Goal: Task Accomplishment & Management: Manage account settings

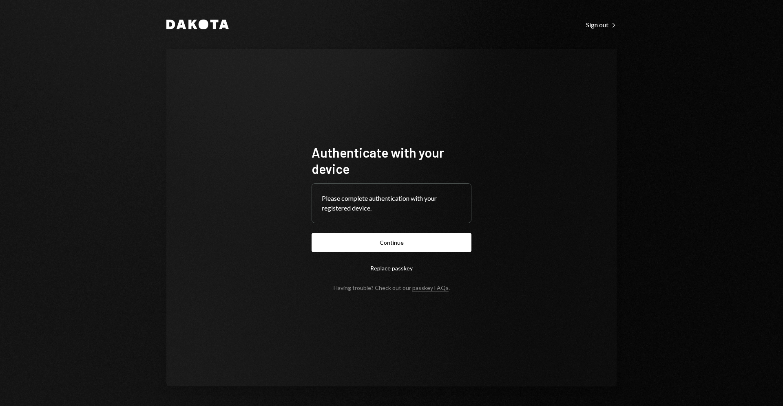
click at [425, 252] on form "Authenticate with your device Please complete authentication with your register…" at bounding box center [391, 217] width 160 height 147
click at [424, 248] on button "Continue" at bounding box center [391, 242] width 160 height 19
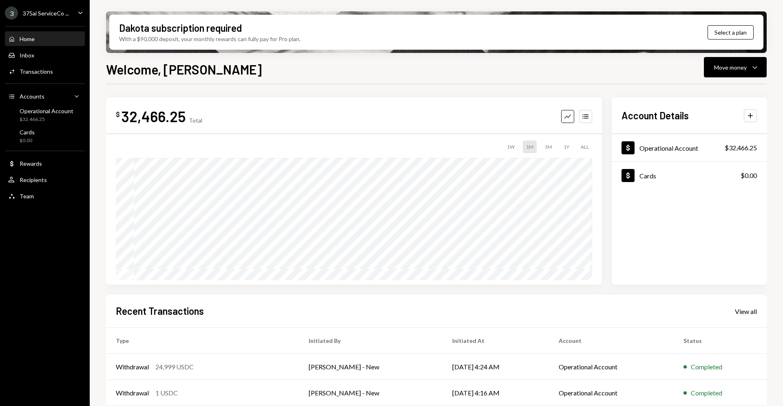
click at [66, 10] on div "375ai ServiceCo ..." at bounding box center [46, 13] width 46 height 7
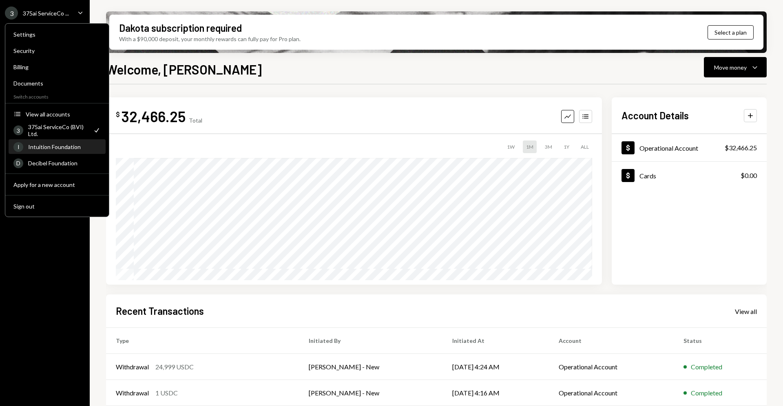
click at [68, 153] on div "I Intuition Foundation" at bounding box center [56, 147] width 87 height 14
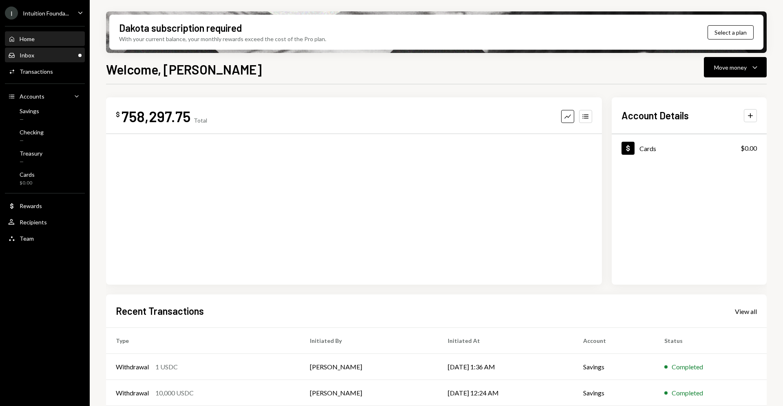
click at [48, 58] on div "Inbox Inbox" at bounding box center [44, 55] width 73 height 7
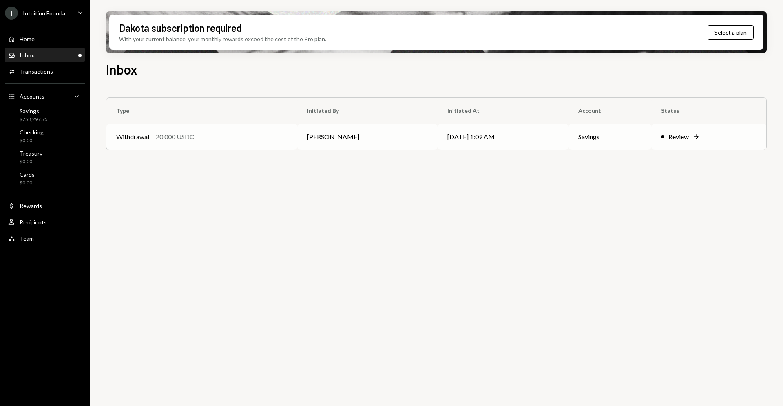
click at [684, 139] on div "Review" at bounding box center [678, 137] width 20 height 10
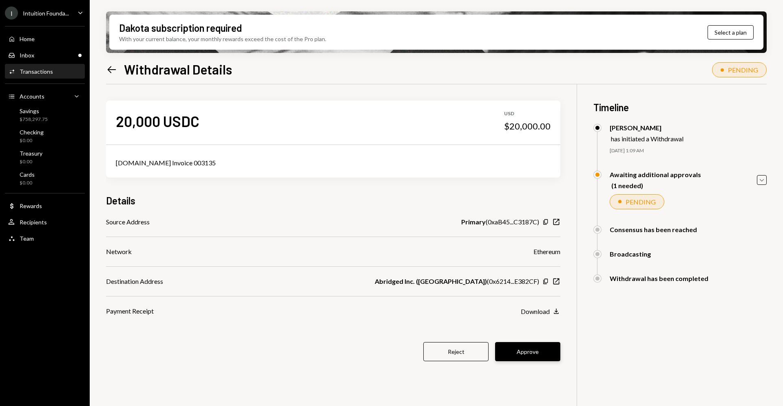
click at [527, 354] on button "Approve" at bounding box center [527, 351] width 65 height 19
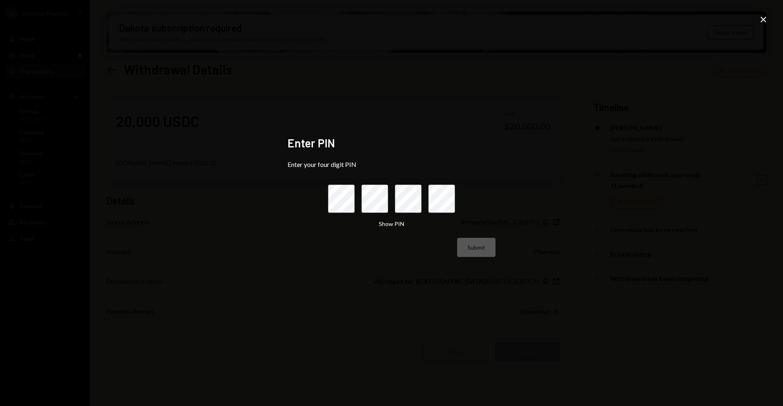
click at [757, 21] on div "Enter PIN Enter your four digit PIN Show PIN Submit Close" at bounding box center [391, 203] width 783 height 406
click at [761, 21] on icon "Close" at bounding box center [763, 20] width 10 height 10
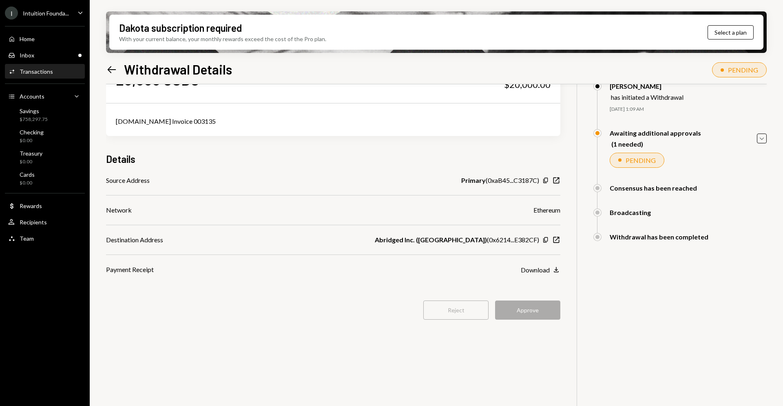
scroll to position [65, 0]
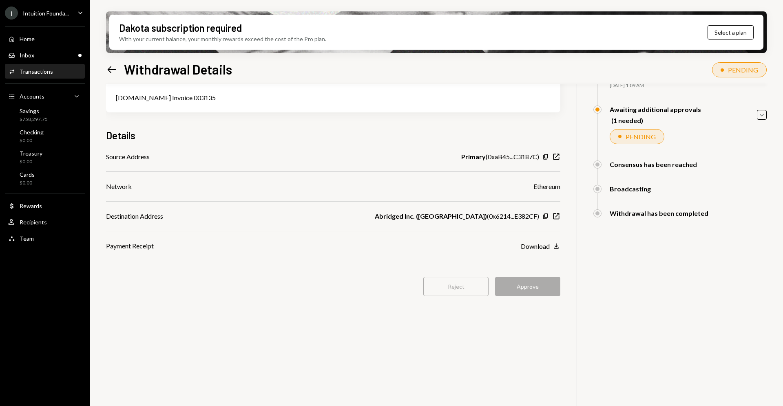
click at [536, 287] on div "Reject Approve" at bounding box center [333, 286] width 454 height 19
click at [115, 68] on icon "Left Arrow" at bounding box center [111, 69] width 11 height 11
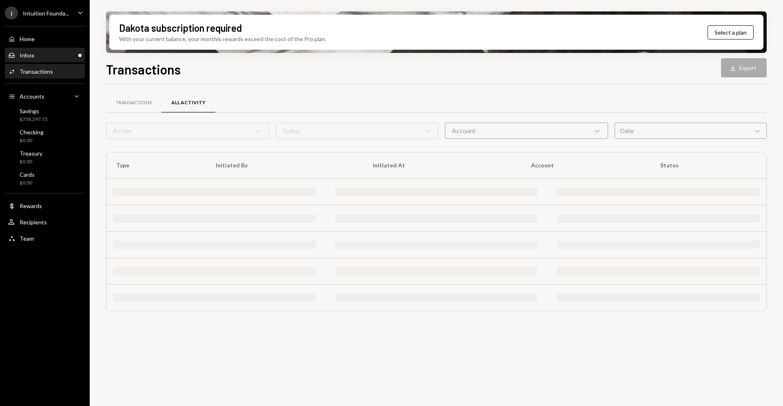
click at [61, 54] on div "Inbox Inbox" at bounding box center [44, 55] width 73 height 7
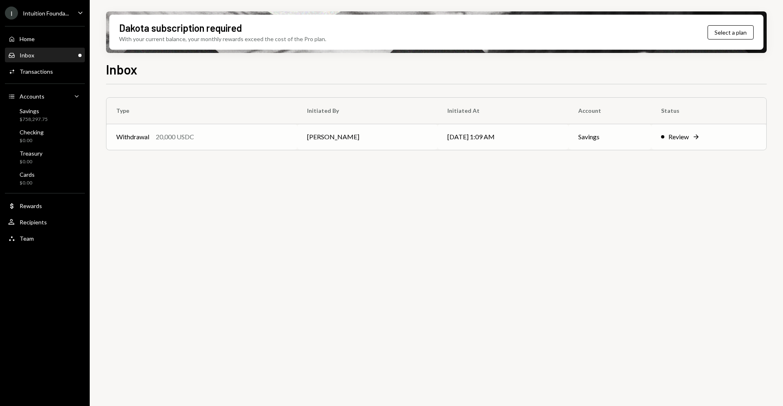
click at [680, 133] on div "Review" at bounding box center [678, 137] width 20 height 10
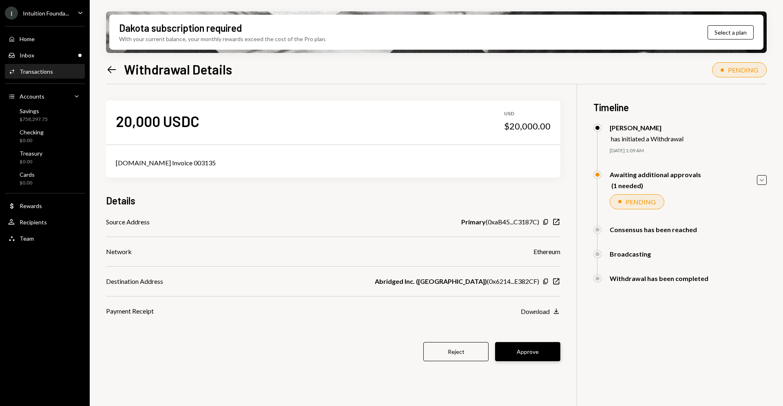
click at [541, 348] on button "Approve" at bounding box center [527, 351] width 65 height 19
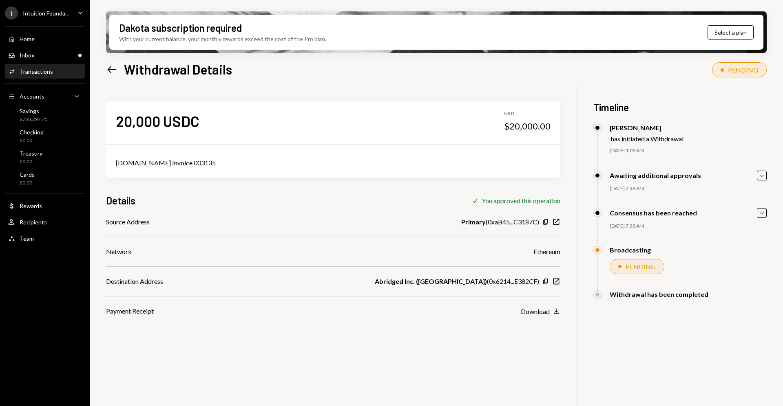
click at [79, 18] on div "Caret Down" at bounding box center [80, 13] width 9 height 10
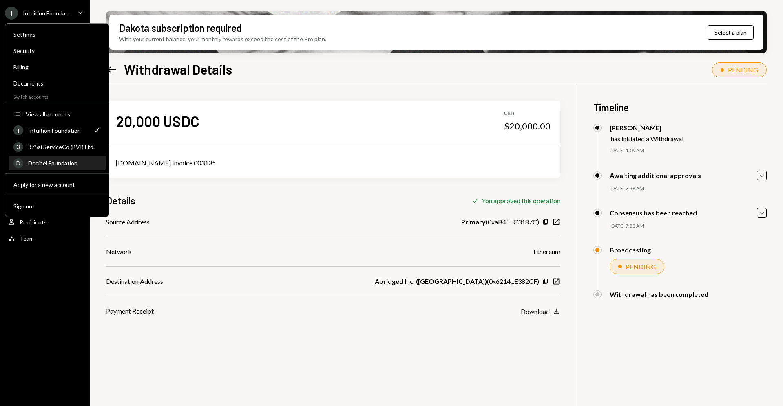
click at [79, 160] on div "Decibel Foundation" at bounding box center [64, 163] width 73 height 7
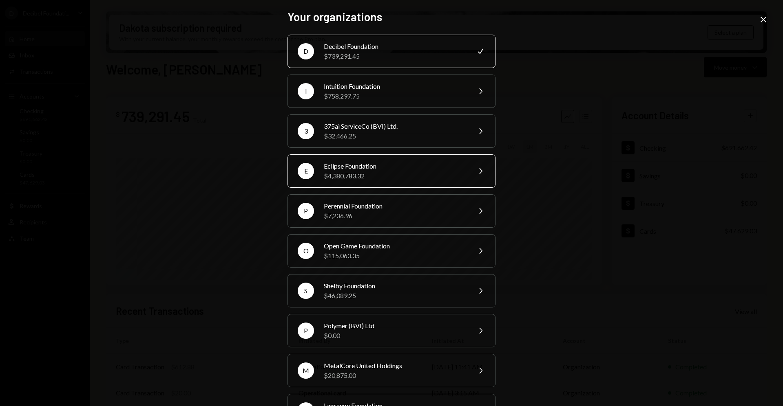
click at [362, 170] on div "Eclipse Foundation" at bounding box center [395, 166] width 142 height 10
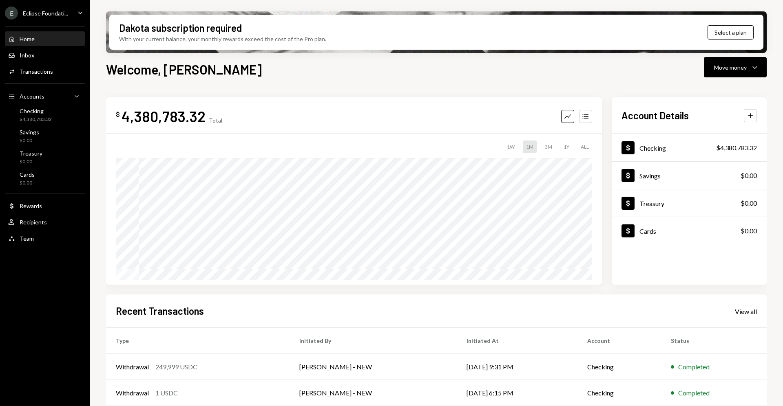
click at [68, 18] on div "E Eclipse Foundati... Caret Down" at bounding box center [45, 13] width 90 height 13
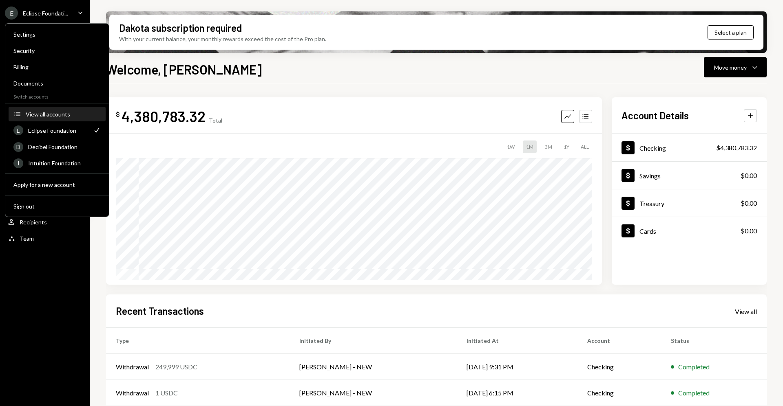
click at [77, 113] on div "View all accounts" at bounding box center [63, 114] width 75 height 7
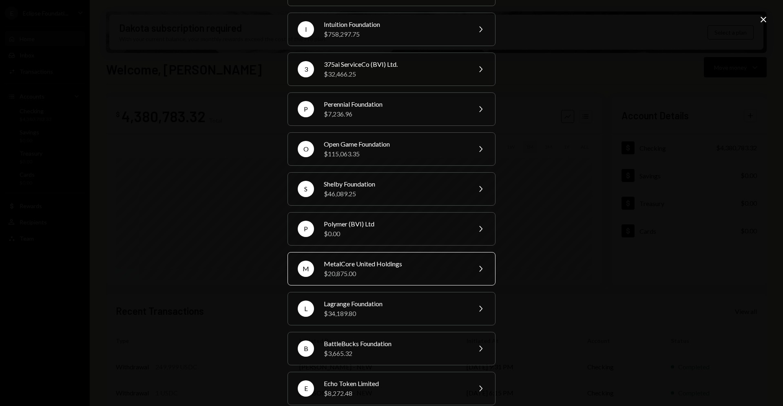
scroll to position [153, 0]
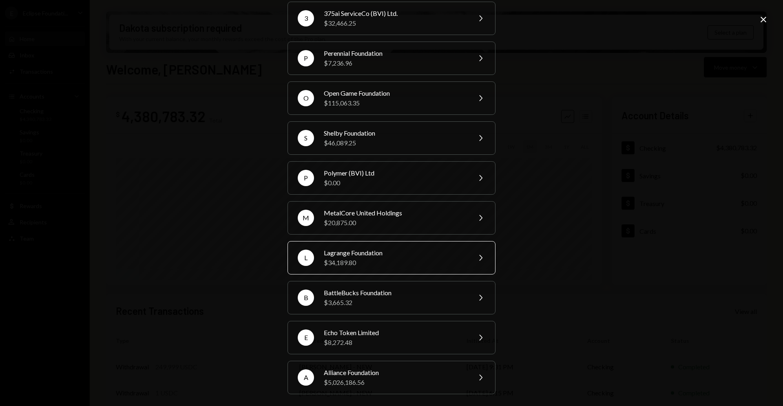
click at [400, 256] on div "Lagrange Foundation" at bounding box center [395, 253] width 142 height 10
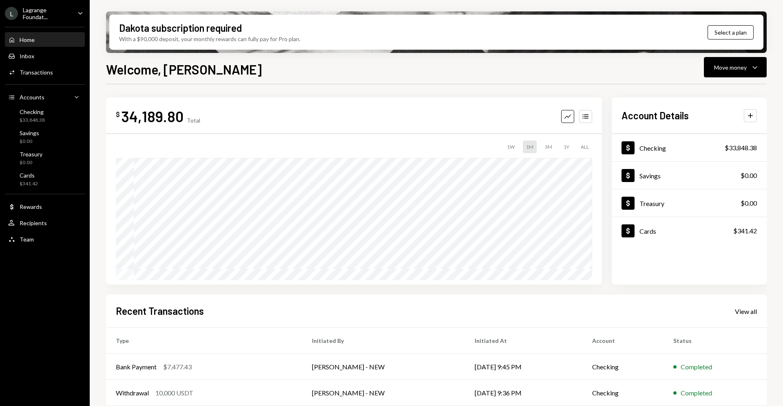
click at [72, 11] on div "L Lagrange Foundat... Caret Down" at bounding box center [45, 14] width 90 height 14
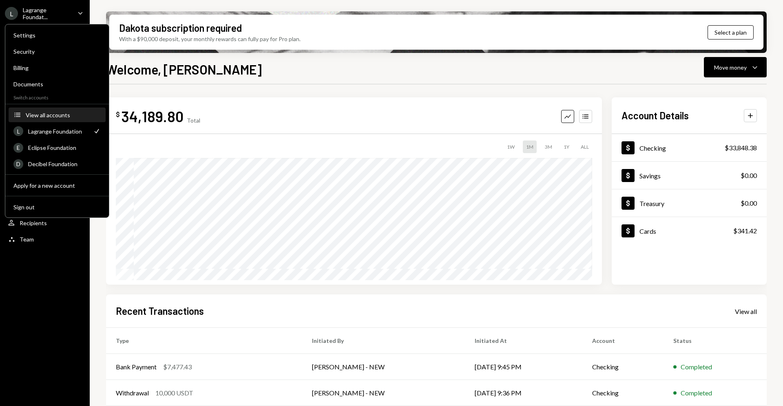
click at [73, 119] on button "Accounts View all accounts" at bounding box center [57, 115] width 97 height 15
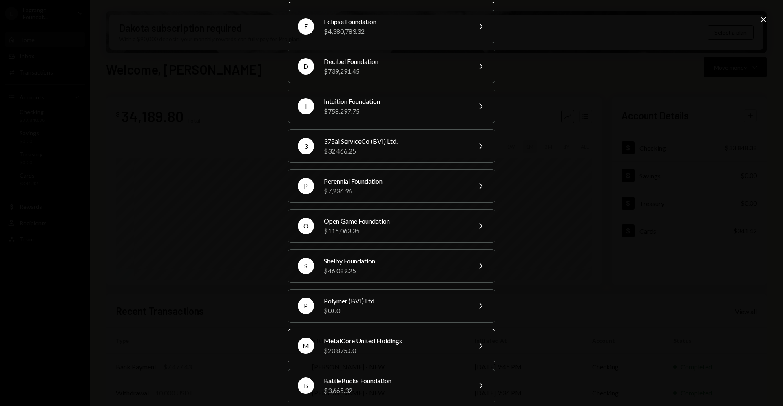
scroll to position [154, 0]
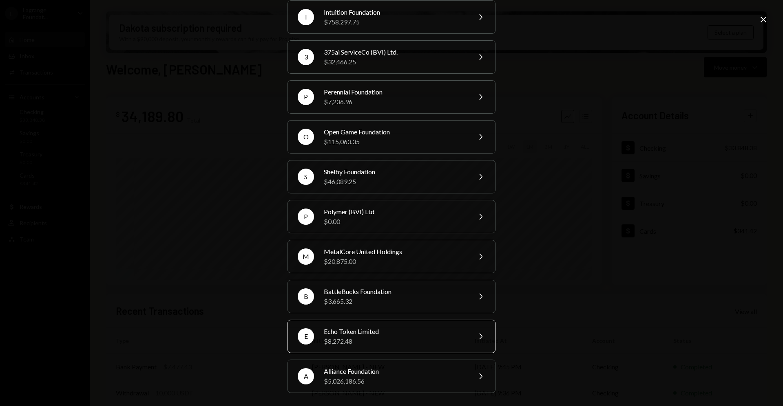
click at [399, 343] on div "$8,272.48" at bounding box center [395, 342] width 142 height 10
